Goal: Use online tool/utility: Utilize a website feature to perform a specific function

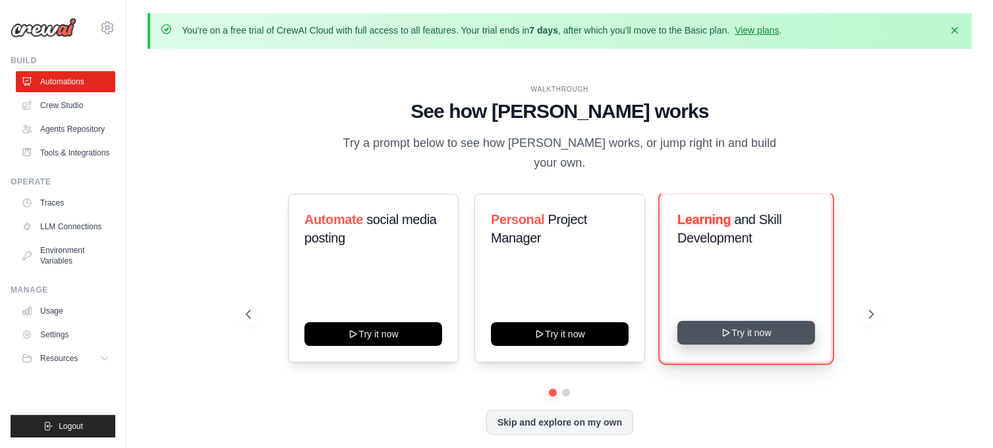
click at [763, 327] on button "Try it now" at bounding box center [746, 333] width 138 height 24
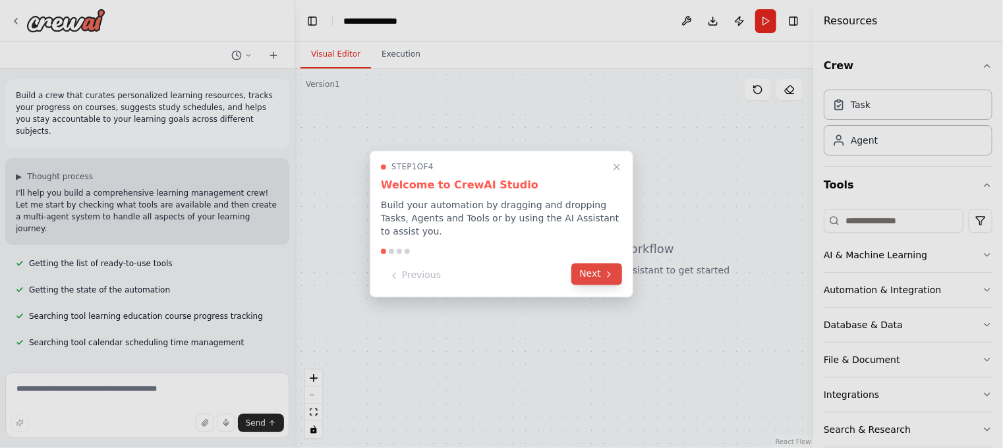
click at [594, 264] on button "Next" at bounding box center [596, 275] width 51 height 22
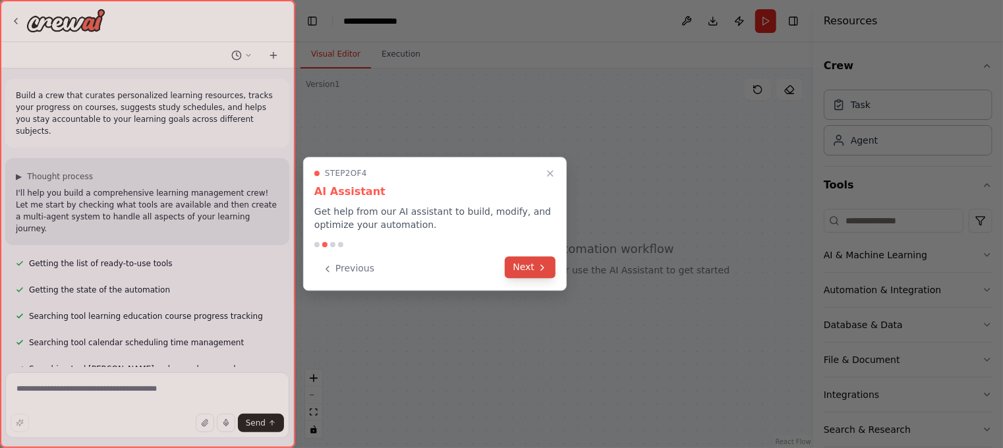
click at [538, 271] on icon at bounding box center [542, 267] width 11 height 11
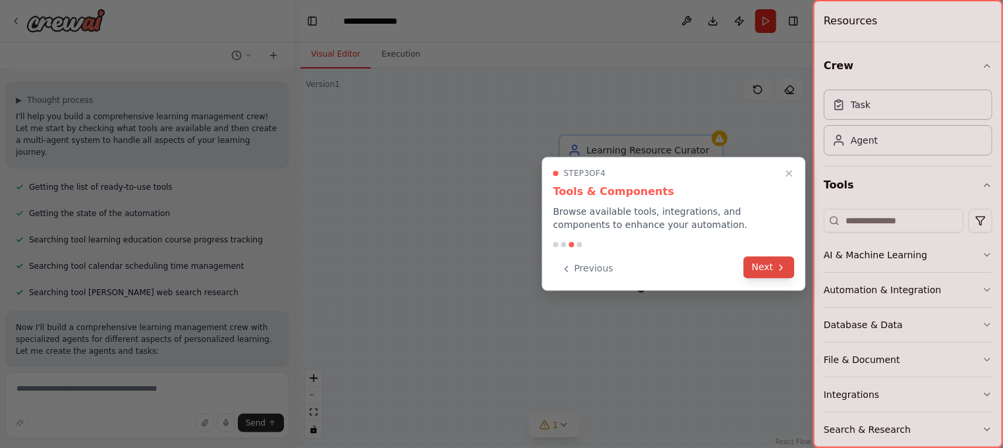
scroll to position [100, 0]
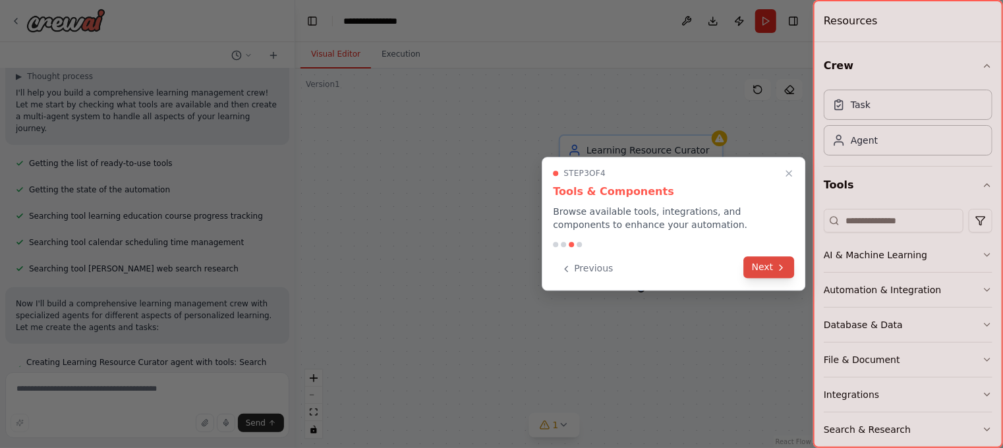
click at [770, 267] on button "Next" at bounding box center [769, 267] width 51 height 22
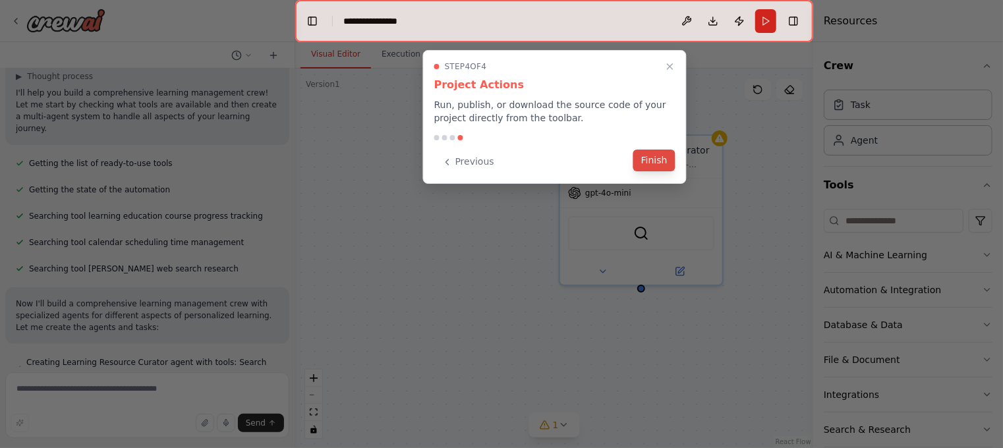
scroll to position [126, 0]
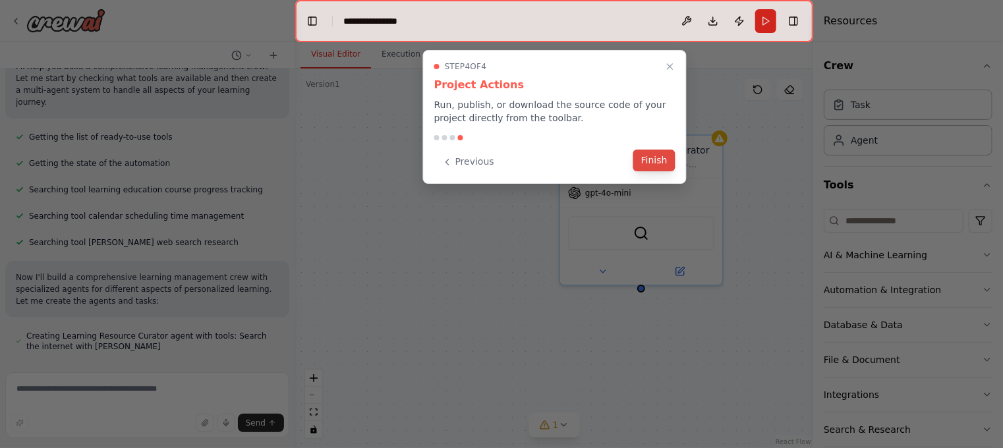
click at [674, 169] on button "Finish" at bounding box center [654, 161] width 42 height 22
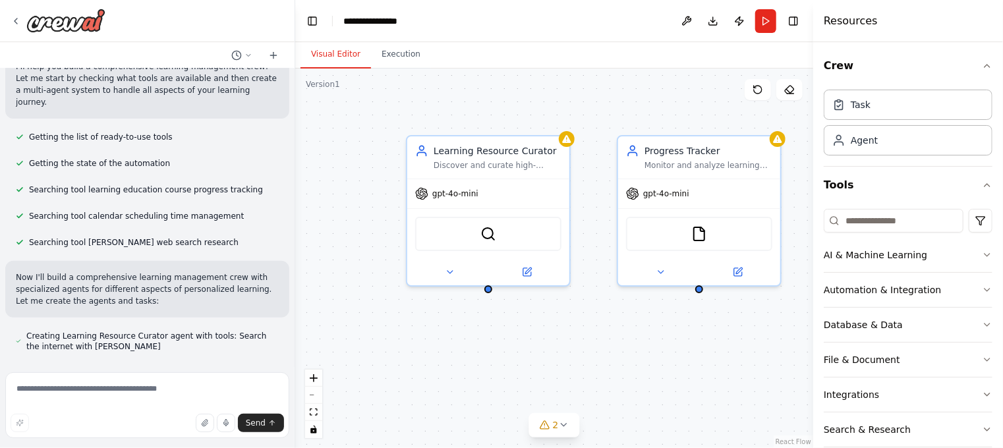
drag, startPoint x: 675, startPoint y: 346, endPoint x: 522, endPoint y: 347, distance: 152.8
click at [522, 347] on div "Learning Resource Curator Discover and curate high-quality, personalized learni…" at bounding box center [554, 258] width 518 height 379
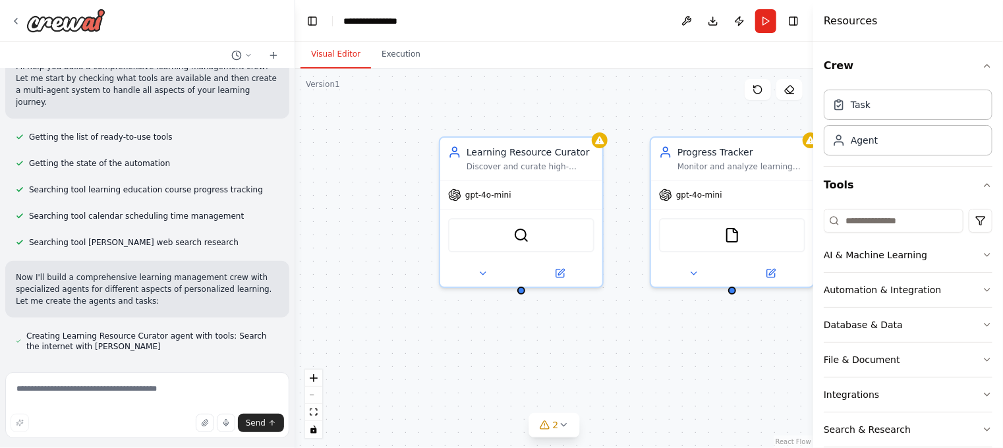
drag, startPoint x: 585, startPoint y: 343, endPoint x: 618, endPoint y: 344, distance: 33.0
click at [618, 344] on div "Learning Resource Curator Discover and curate high-quality, personalized learni…" at bounding box center [554, 258] width 518 height 379
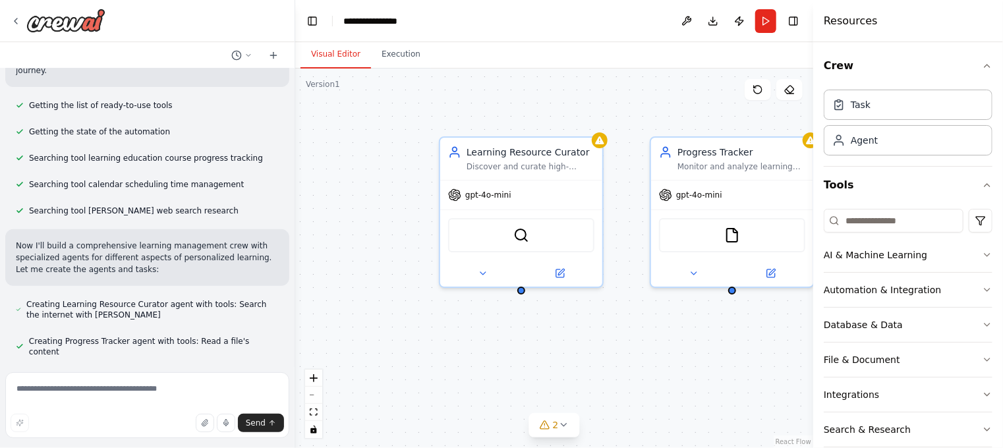
scroll to position [169, 0]
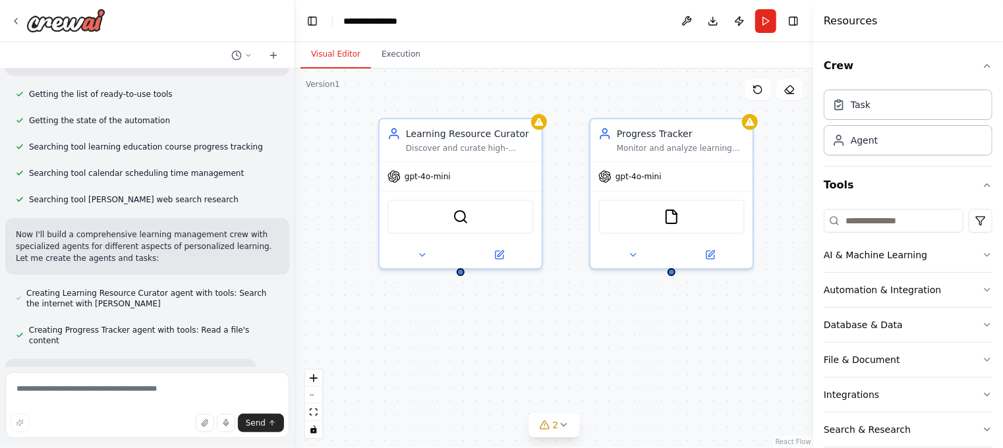
drag, startPoint x: 614, startPoint y: 354, endPoint x: 550, endPoint y: 334, distance: 67.1
click at [550, 334] on div "Learning Resource Curator Discover and curate high-quality, personalized learni…" at bounding box center [554, 258] width 518 height 379
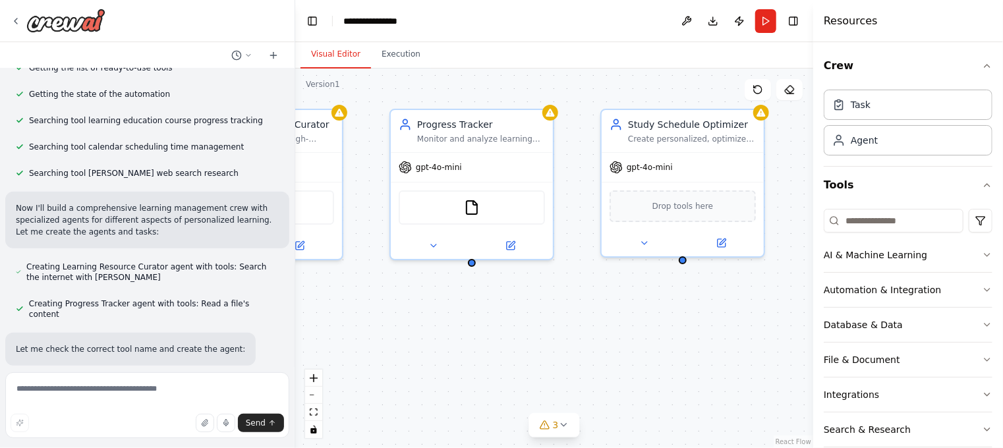
drag, startPoint x: 615, startPoint y: 379, endPoint x: 333, endPoint y: 375, distance: 282.7
click at [333, 375] on div "Learning Resource Curator Discover and curate high-quality, personalized learni…" at bounding box center [554, 258] width 518 height 379
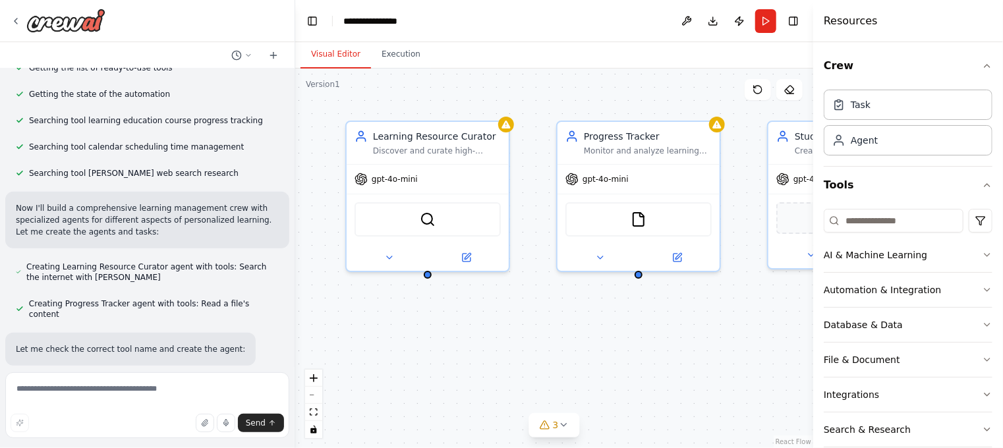
drag, startPoint x: 453, startPoint y: 345, endPoint x: 706, endPoint y: 354, distance: 253.1
click at [706, 354] on div "Learning Resource Curator Discover and curate high-quality, personalized learni…" at bounding box center [554, 258] width 518 height 379
click at [657, 222] on div "FileReadTool" at bounding box center [638, 217] width 146 height 34
click at [634, 226] on div "FileReadTool" at bounding box center [638, 217] width 146 height 34
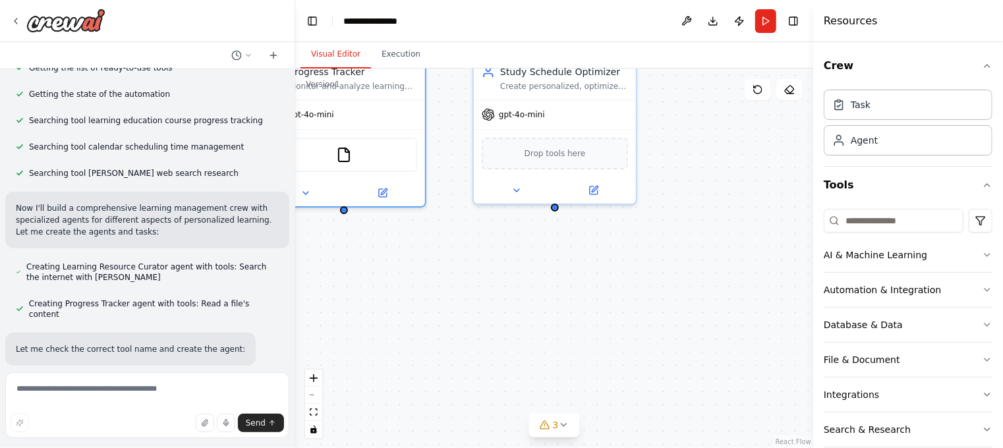
drag, startPoint x: 672, startPoint y: 362, endPoint x: 377, endPoint y: 297, distance: 301.5
click at [377, 297] on div "Learning Resource Curator Discover and curate high-quality, personalized learni…" at bounding box center [554, 258] width 518 height 379
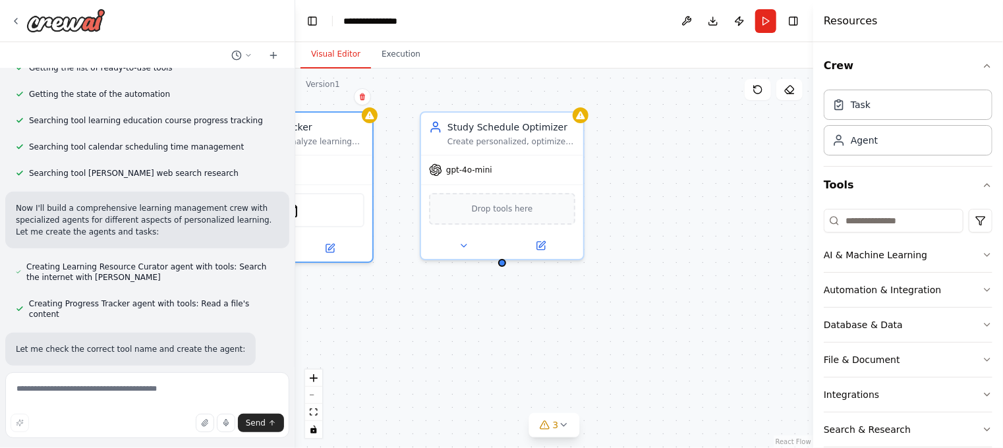
drag, startPoint x: 439, startPoint y: 273, endPoint x: 387, endPoint y: 329, distance: 76.4
click at [387, 329] on div "Learning Resource Curator Discover and curate high-quality, personalized learni…" at bounding box center [554, 258] width 518 height 379
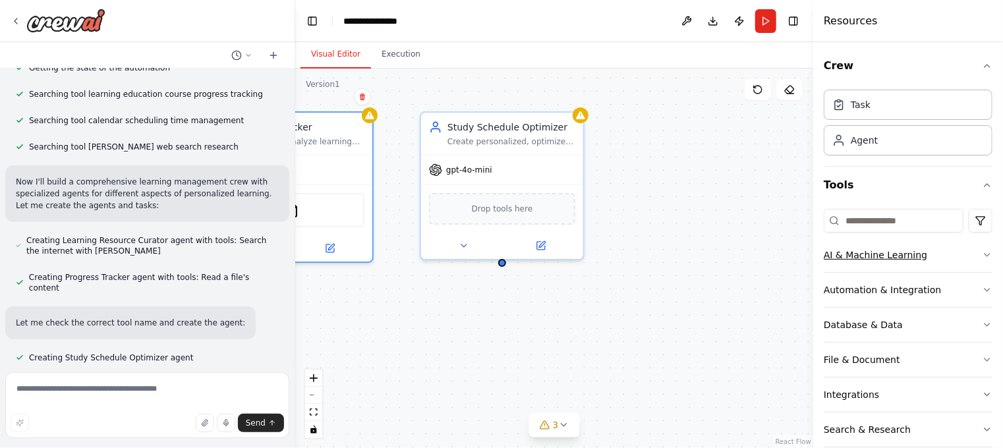
click at [902, 261] on button "AI & Machine Learning" at bounding box center [908, 255] width 169 height 34
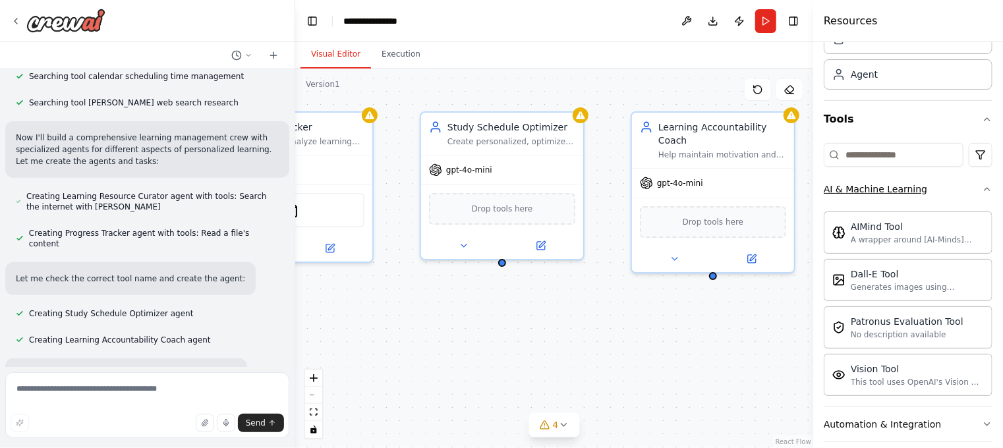
scroll to position [293, 0]
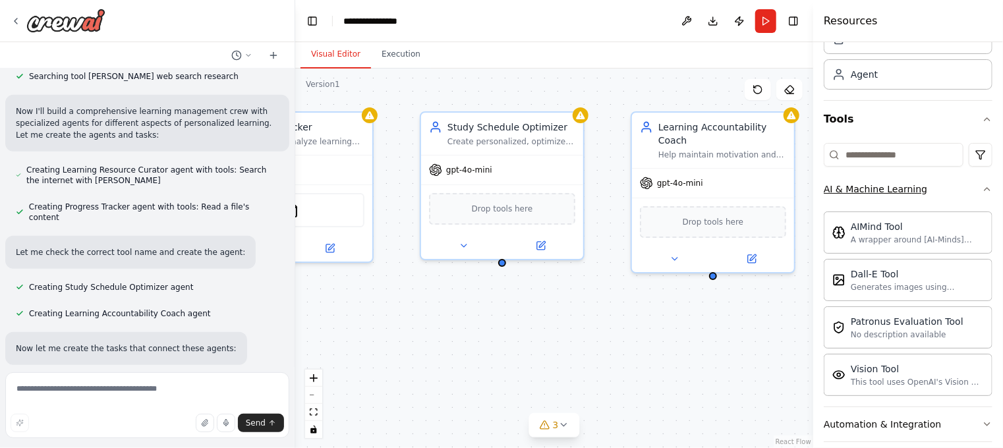
click at [901, 194] on div "AI & Machine Learning" at bounding box center [875, 188] width 103 height 13
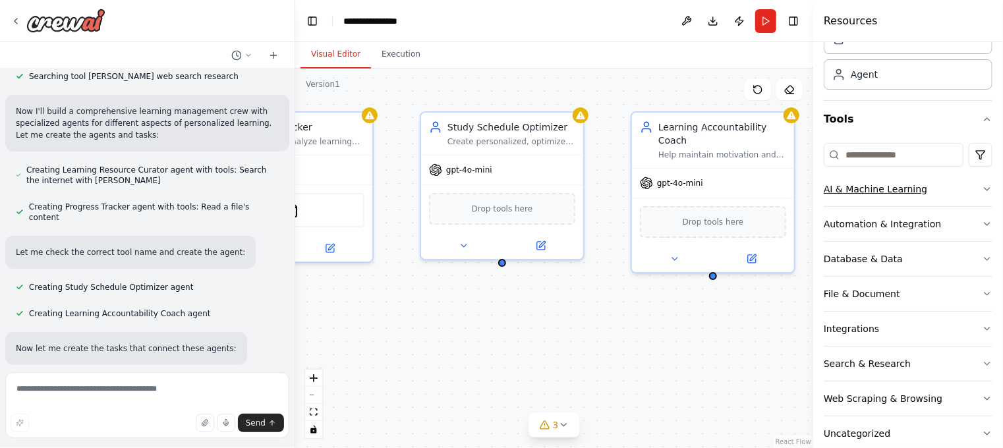
scroll to position [319, 0]
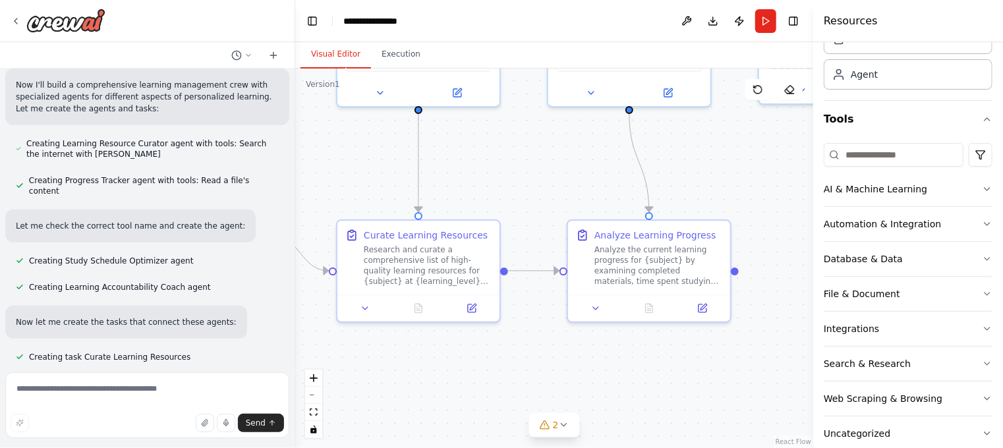
drag, startPoint x: 669, startPoint y: 321, endPoint x: 1007, endPoint y: 166, distance: 371.7
click at [1002, 166] on html "Build a crew that curates personalized learning resources, tracks your progress…" at bounding box center [501, 224] width 1003 height 448
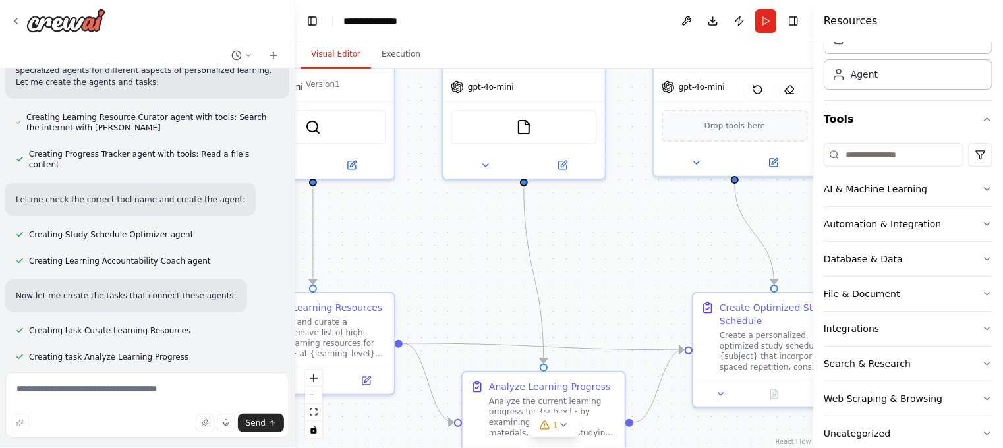
scroll to position [372, 0]
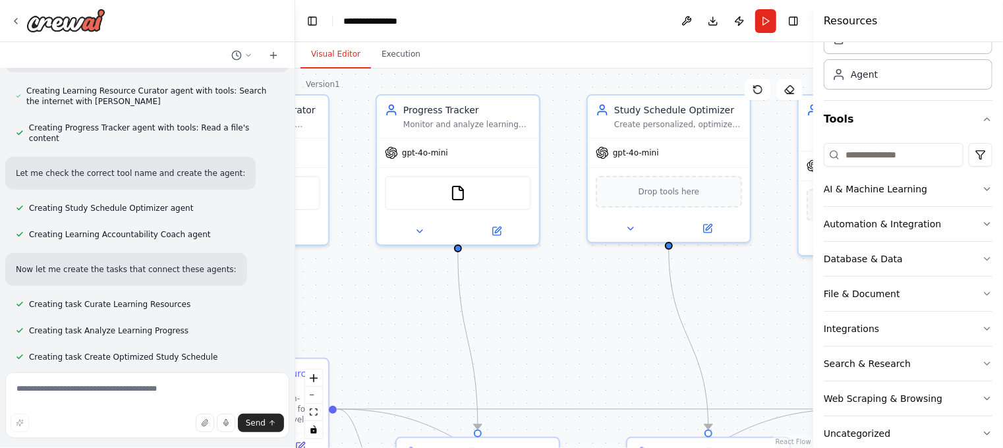
drag, startPoint x: 490, startPoint y: 191, endPoint x: 319, endPoint y: 329, distance: 219.8
click at [319, 329] on div ".deletable-edge-delete-btn { width: 20px; height: 20px; border: 0px solid #ffff…" at bounding box center [554, 258] width 518 height 379
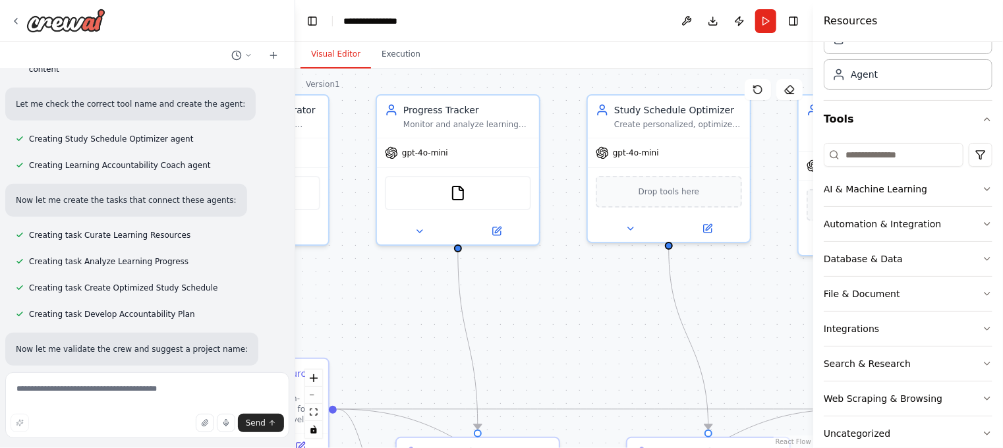
scroll to position [467, 0]
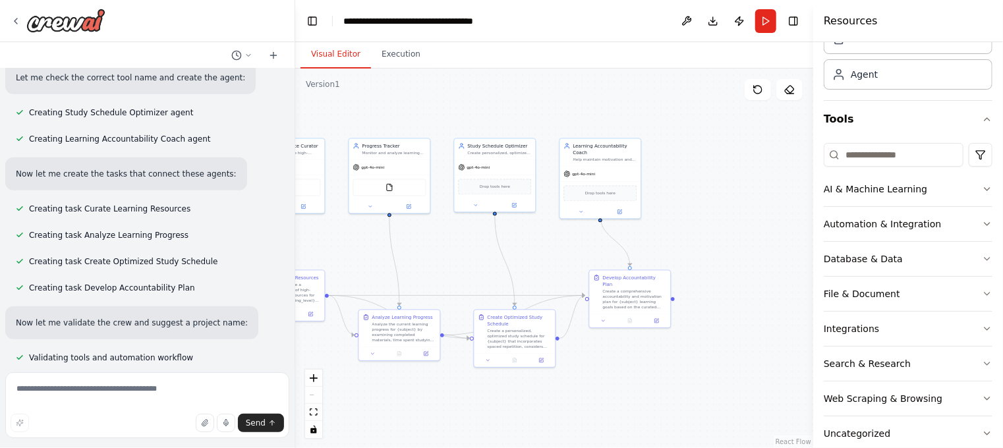
drag, startPoint x: 619, startPoint y: 348, endPoint x: 470, endPoint y: 265, distance: 170.5
click at [470, 265] on div ".deletable-edge-delete-btn { width: 20px; height: 20px; border: 0px solid #ffff…" at bounding box center [554, 258] width 518 height 379
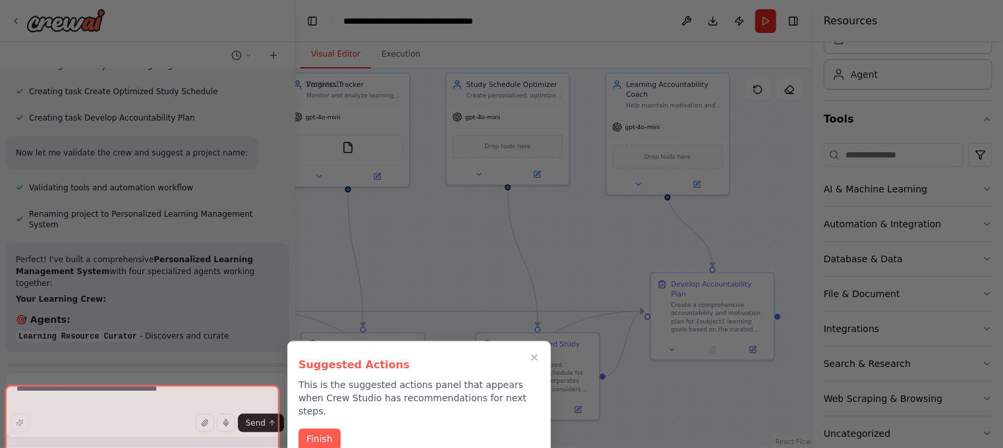
scroll to position [761, 0]
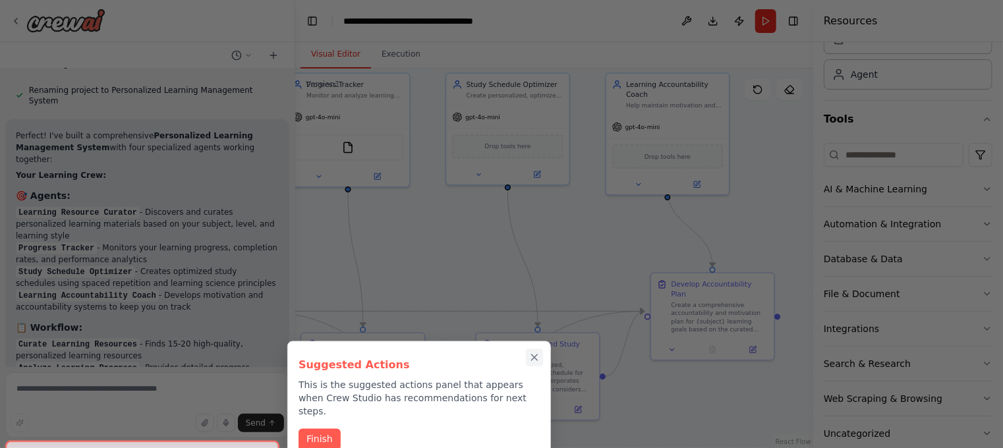
click at [535, 355] on icon "Close walkthrough" at bounding box center [534, 358] width 12 height 12
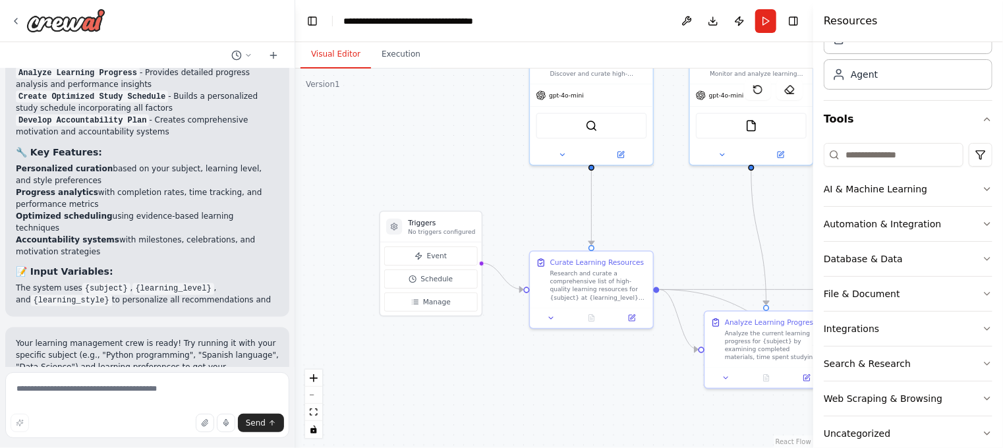
scroll to position [1121, 0]
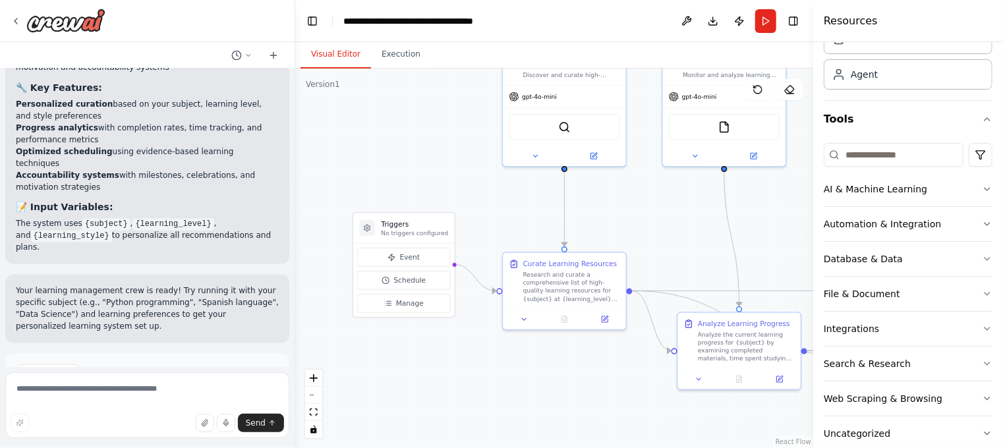
drag, startPoint x: 419, startPoint y: 256, endPoint x: 795, endPoint y: 235, distance: 376.7
click at [795, 235] on div ".deletable-edge-delete-btn { width: 20px; height: 20px; border: 0px solid #ffff…" at bounding box center [554, 258] width 518 height 379
click at [216, 418] on button "Run Automation" at bounding box center [147, 428] width 263 height 21
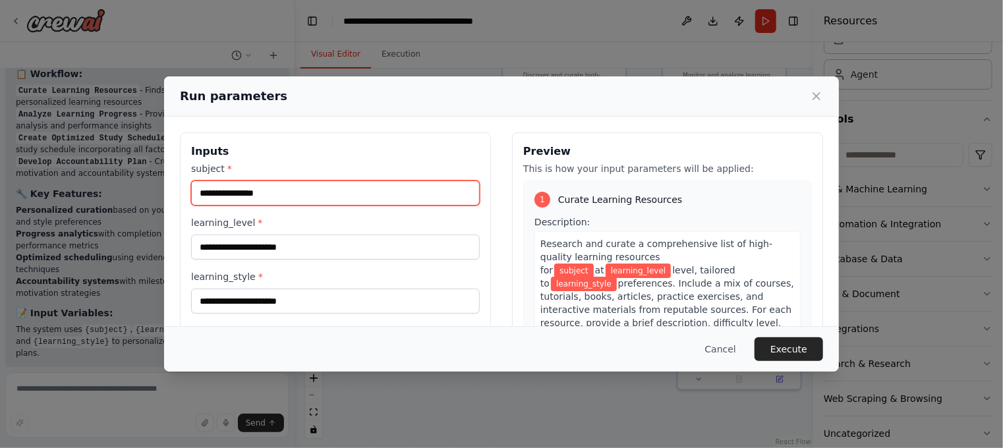
click at [293, 192] on input "subject *" at bounding box center [335, 193] width 289 height 25
click at [288, 197] on input "subject *" at bounding box center [335, 193] width 289 height 25
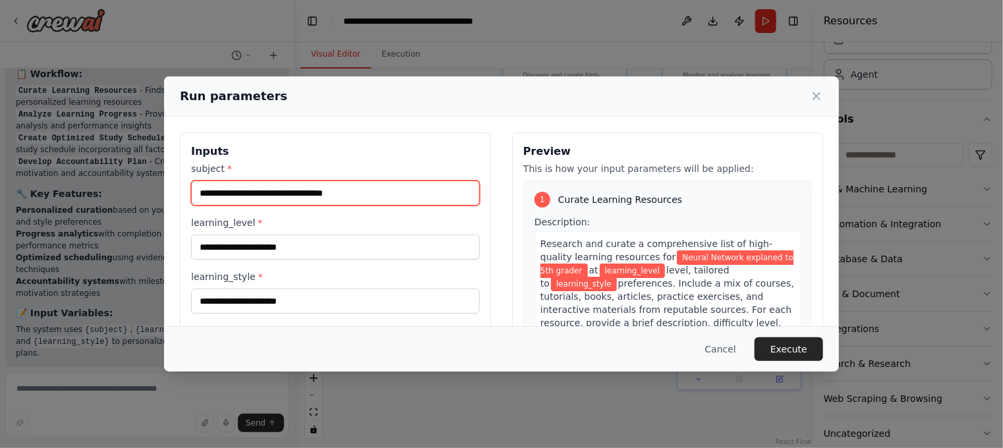
type input "**********"
drag, startPoint x: 290, startPoint y: 192, endPoint x: 258, endPoint y: 213, distance: 38.0
click at [258, 213] on div "**********" at bounding box center [335, 238] width 289 height 152
drag, startPoint x: 295, startPoint y: 198, endPoint x: 271, endPoint y: 178, distance: 30.9
click at [271, 178] on div "**********" at bounding box center [335, 183] width 289 height 43
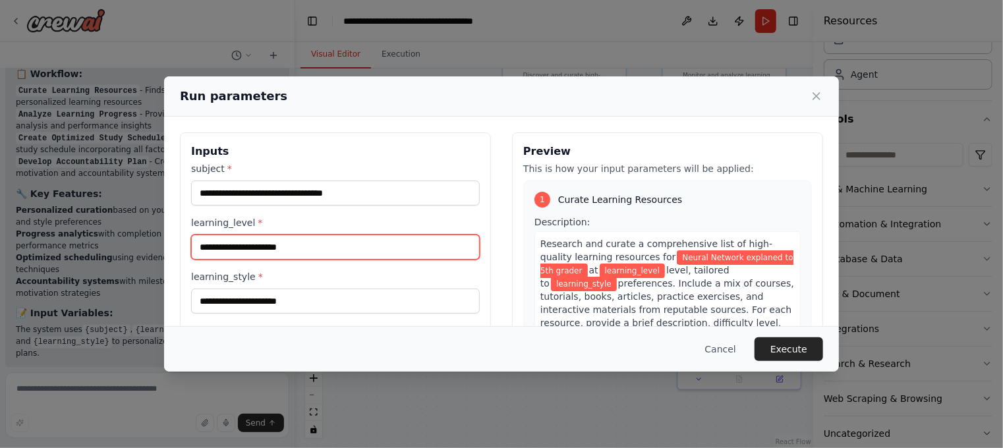
click at [298, 251] on input "learning_level *" at bounding box center [335, 247] width 289 height 25
click at [301, 252] on input "learning_level *" at bounding box center [335, 247] width 289 height 25
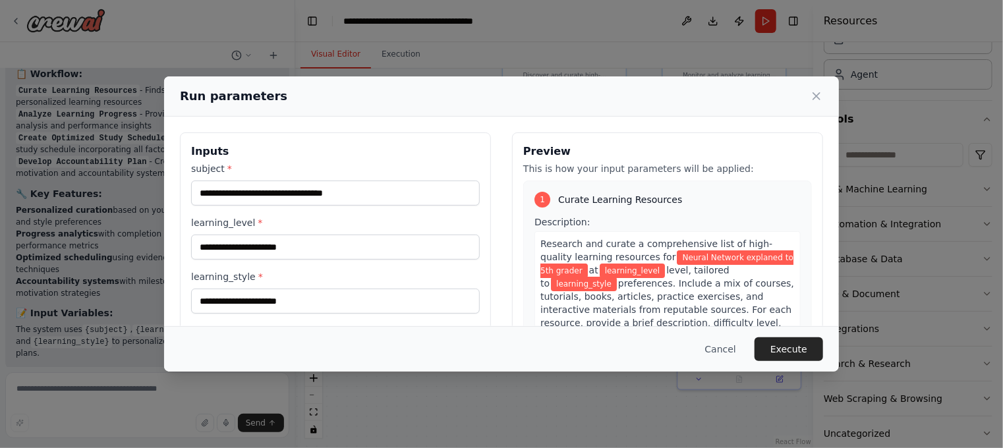
click at [271, 312] on div "**********" at bounding box center [335, 288] width 311 height 312
click at [282, 306] on input "learning_style *" at bounding box center [335, 301] width 289 height 25
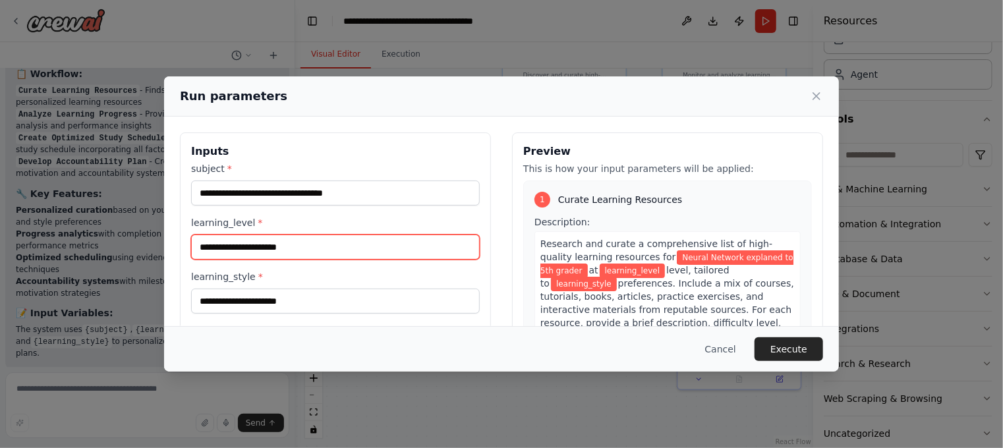
click at [302, 248] on input "learning_level *" at bounding box center [335, 247] width 289 height 25
type input "*********"
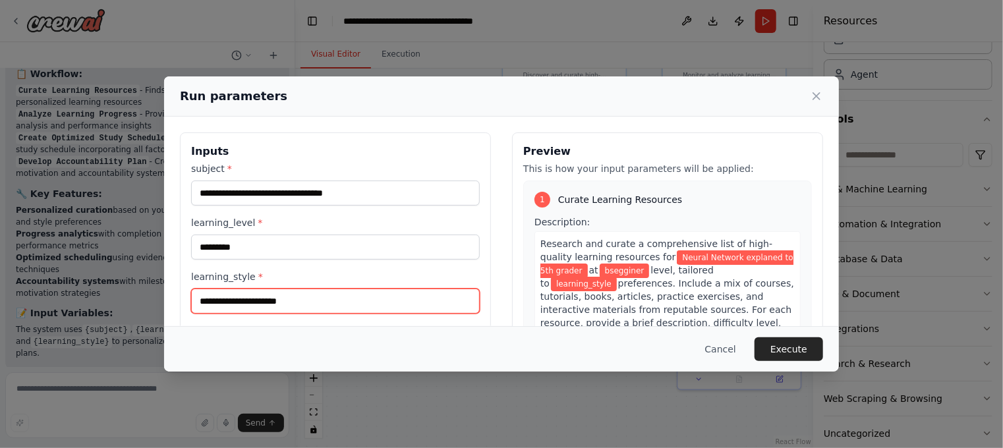
click at [283, 304] on input "learning_style *" at bounding box center [335, 301] width 289 height 25
type input "******"
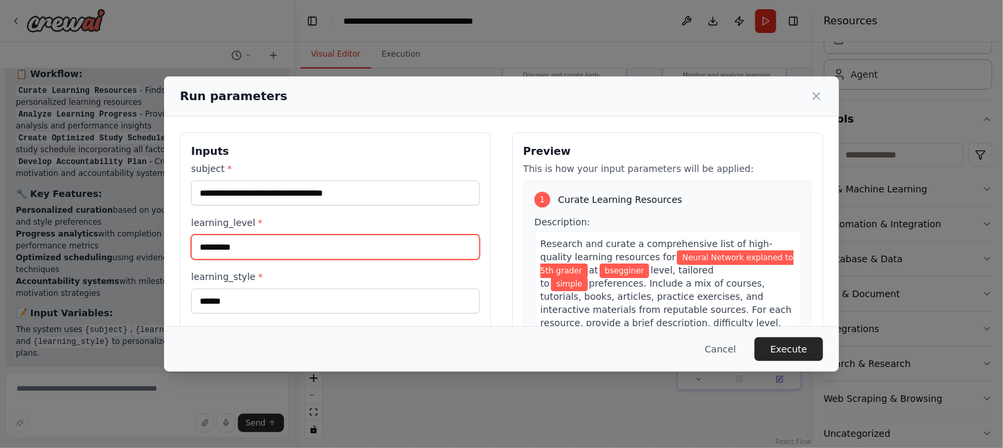
click at [210, 248] on input "*********" at bounding box center [335, 247] width 289 height 25
type input "********"
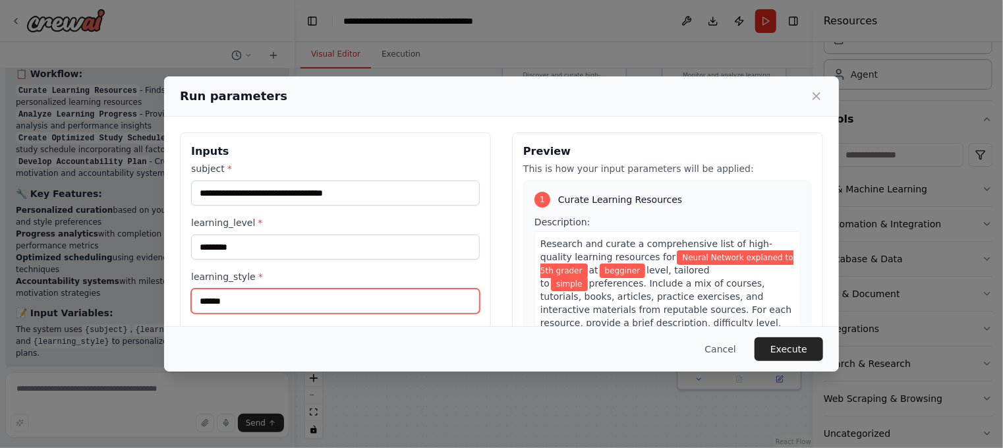
click at [257, 296] on input "******" at bounding box center [335, 301] width 289 height 25
type input "**********"
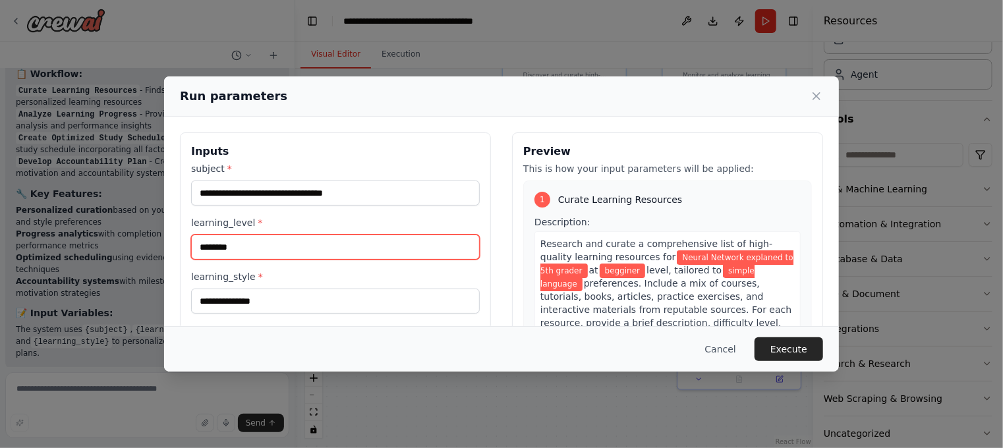
click at [274, 244] on input "********" at bounding box center [335, 247] width 289 height 25
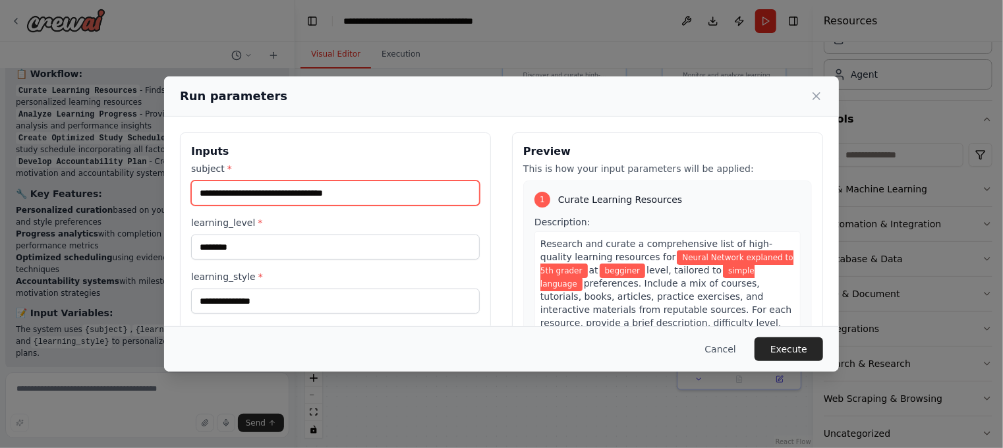
click at [361, 189] on input "**********" at bounding box center [335, 193] width 289 height 25
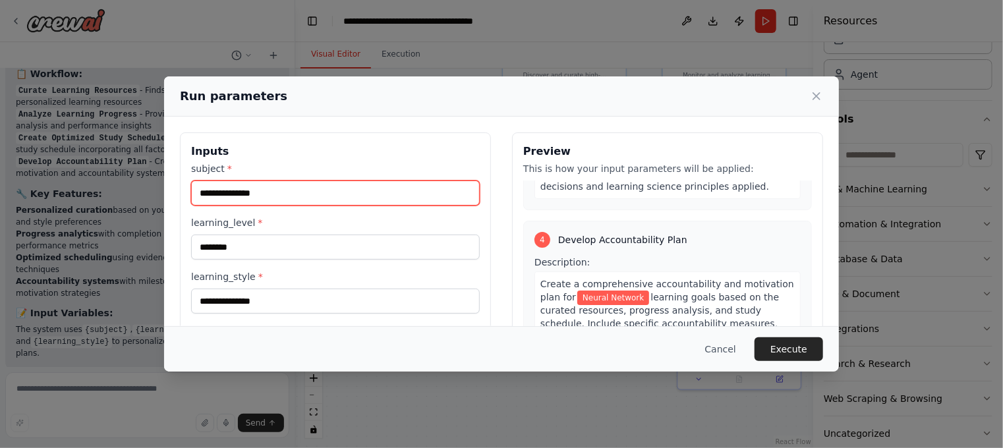
scroll to position [858, 0]
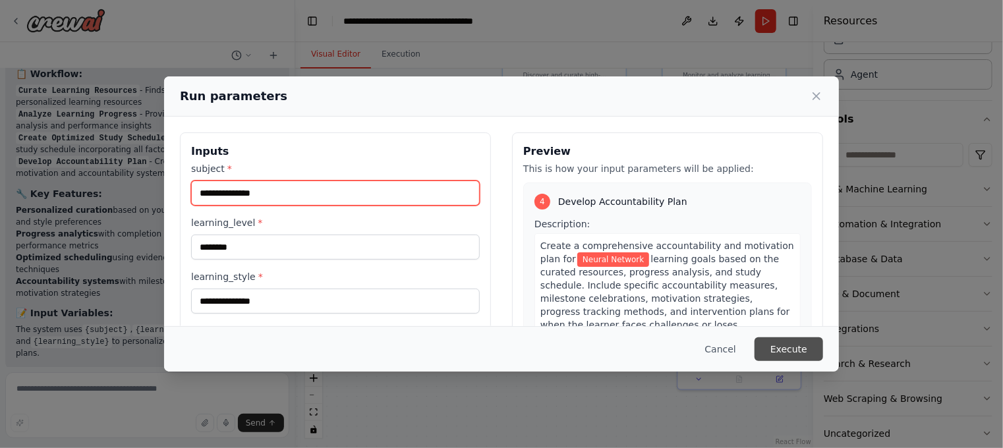
type input "**********"
click at [801, 350] on button "Execute" at bounding box center [788, 349] width 69 height 24
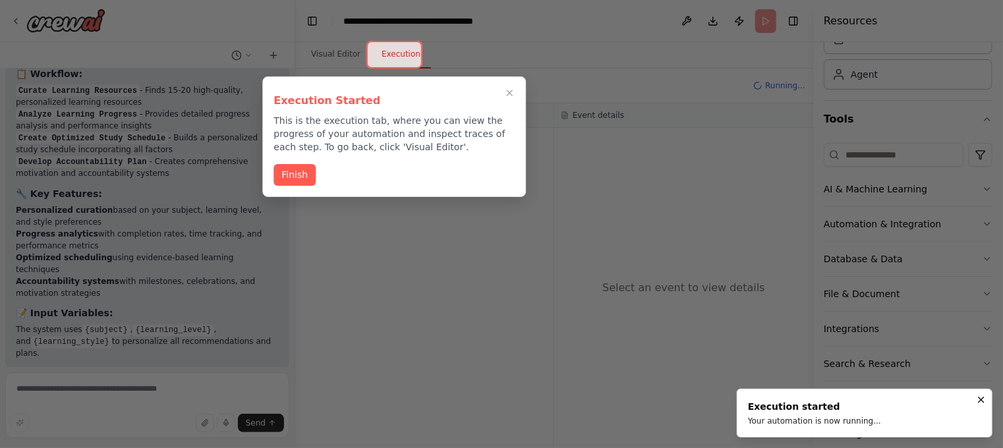
click at [314, 171] on div "Finish" at bounding box center [393, 175] width 241 height 22
click at [294, 173] on button "Finish" at bounding box center [294, 174] width 42 height 22
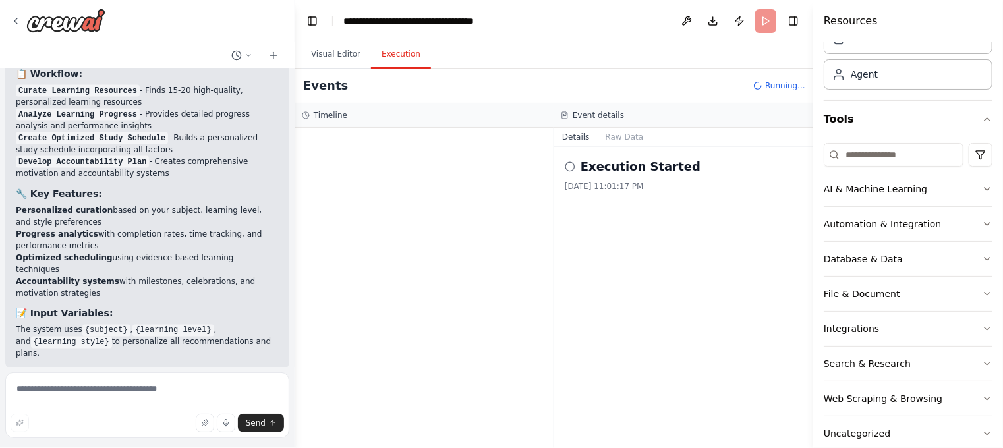
drag, startPoint x: 283, startPoint y: 167, endPoint x: 322, endPoint y: 146, distance: 44.2
click at [282, 165] on div "Build a crew that curates personalized learning resources, tracks your progress…" at bounding box center [147, 218] width 294 height 298
click at [337, 119] on h3 "Timeline" at bounding box center [331, 115] width 34 height 11
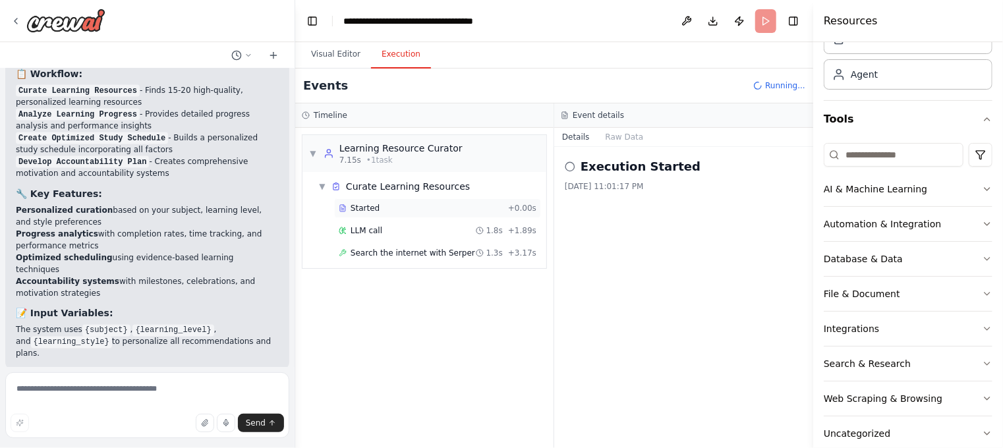
click at [412, 213] on div "Started" at bounding box center [421, 208] width 164 height 11
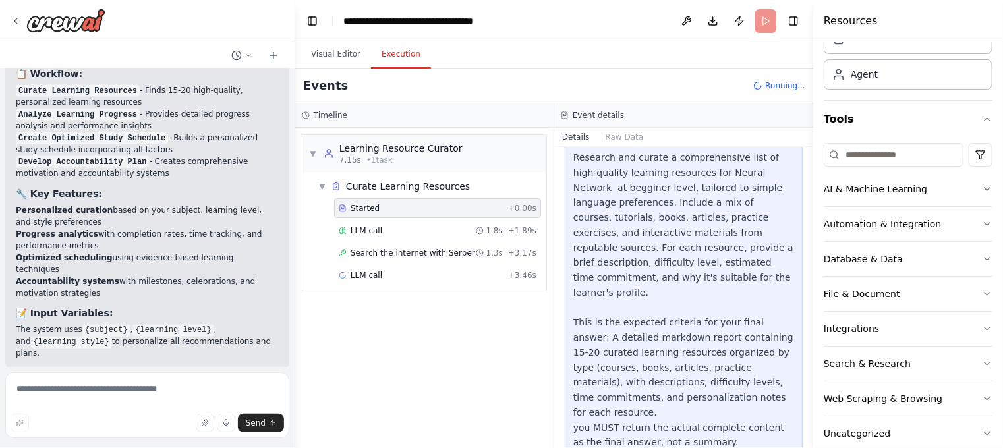
scroll to position [257, 0]
click at [455, 226] on div "LLM call 1.8s + 1.89s" at bounding box center [438, 230] width 198 height 11
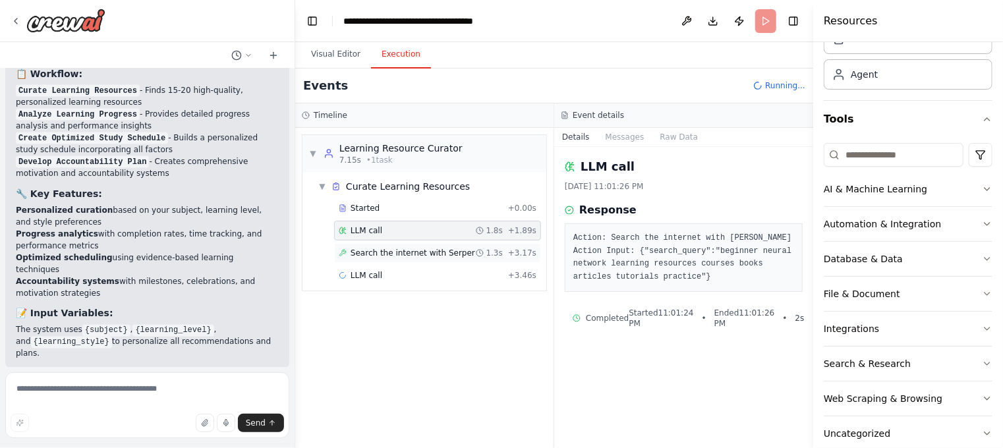
click at [407, 257] on span "Search the internet with Serper" at bounding box center [412, 253] width 125 height 11
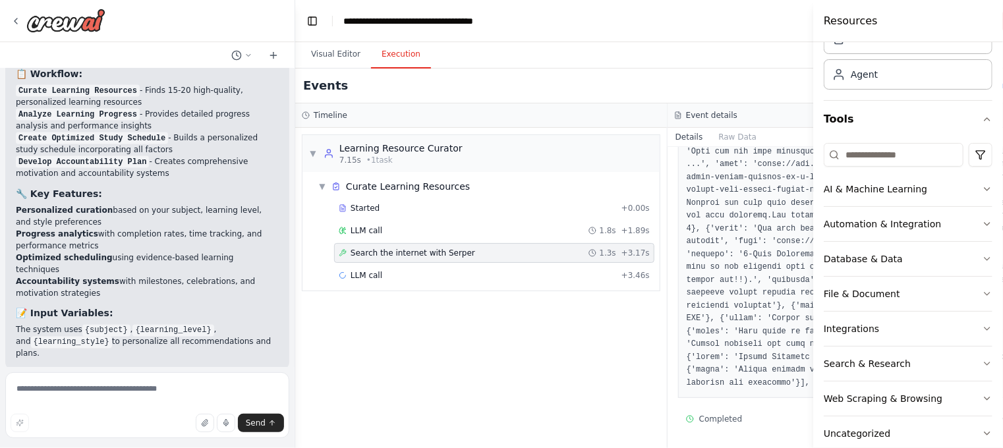
scroll to position [777, 0]
click at [490, 279] on div "LLM call + 3.46s" at bounding box center [494, 275] width 320 height 20
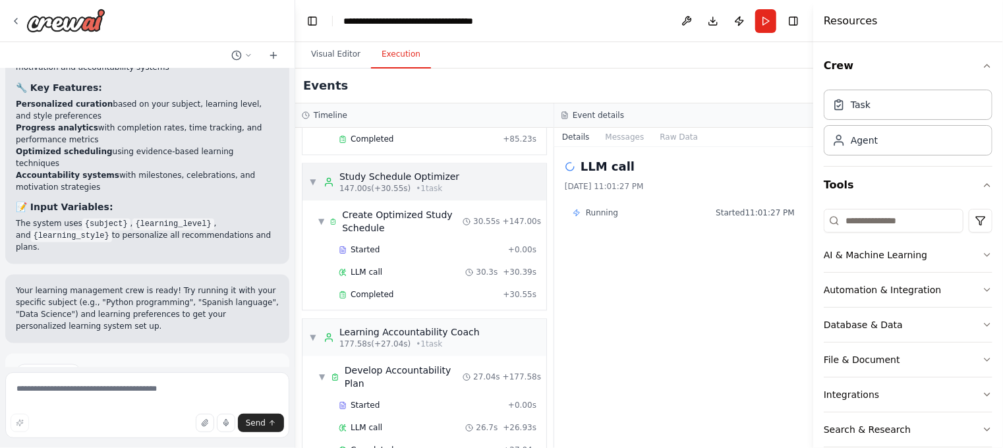
scroll to position [1422, 0]
